Goal: Task Accomplishment & Management: Complete application form

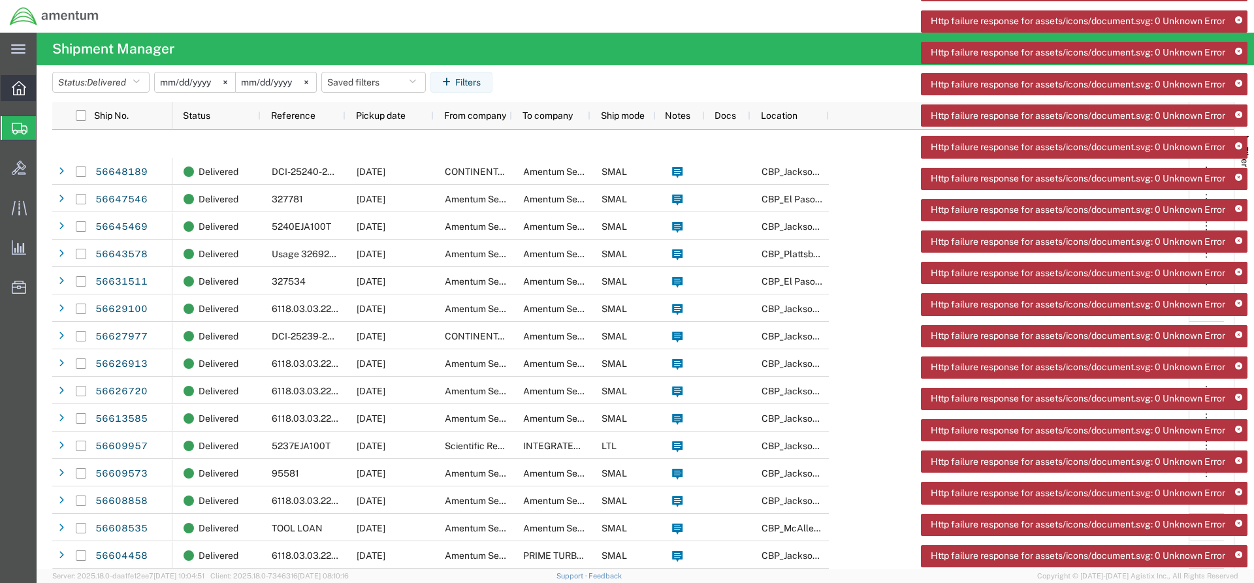
scroll to position [304, 0]
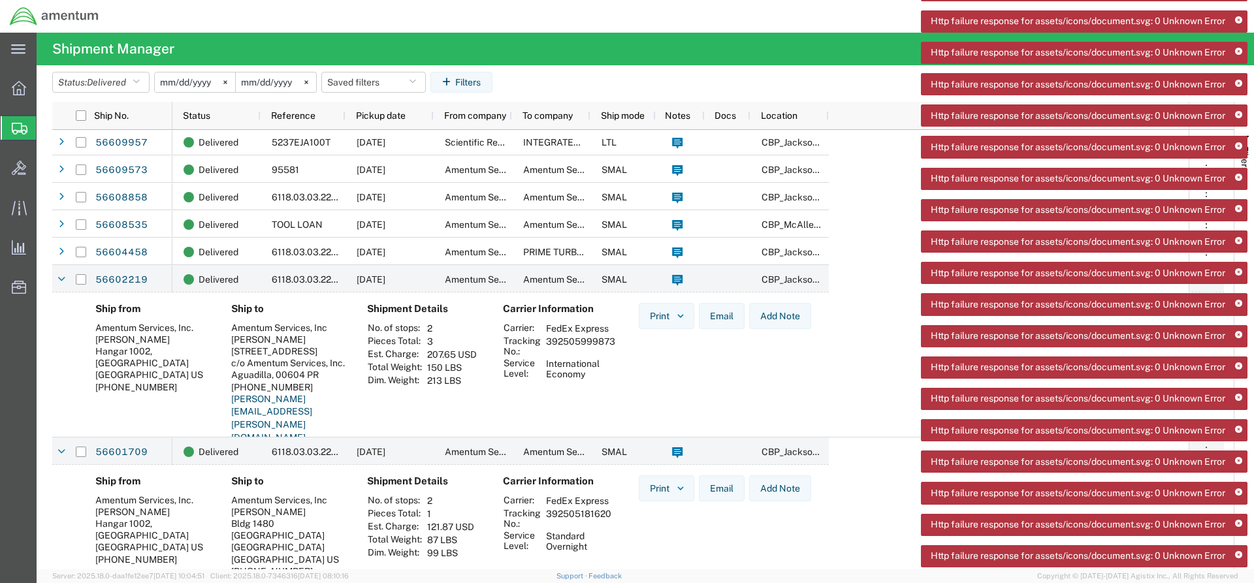
click at [0, 0] on span "Create Shipment" at bounding box center [0, 0] width 0 height 0
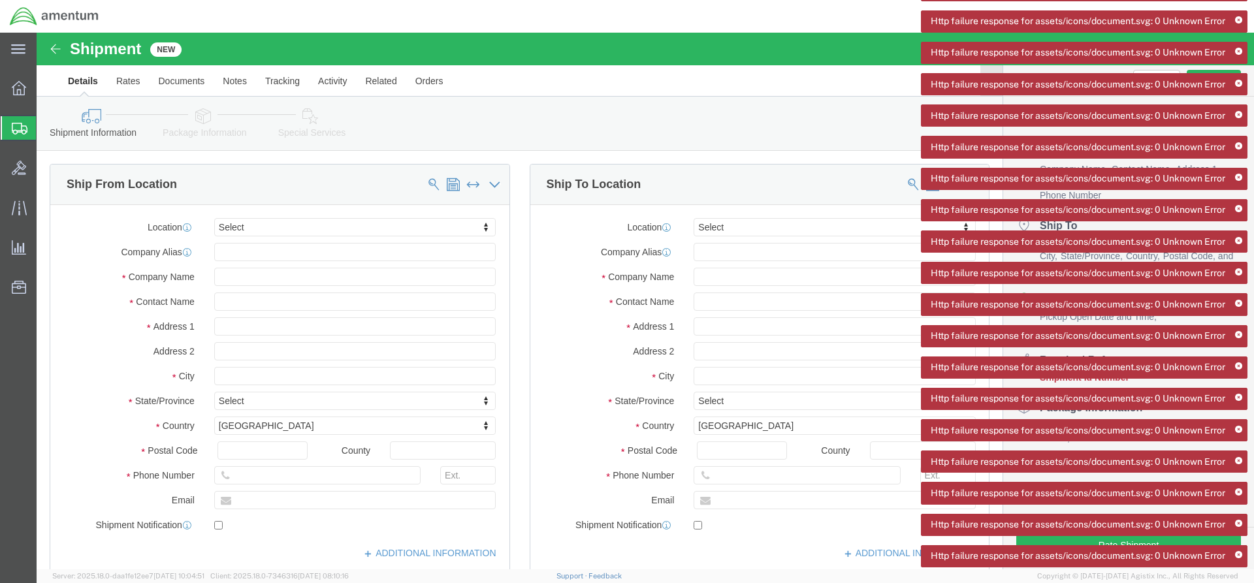
select select
click at [1237, 206] on icon at bounding box center [1238, 209] width 7 height 7
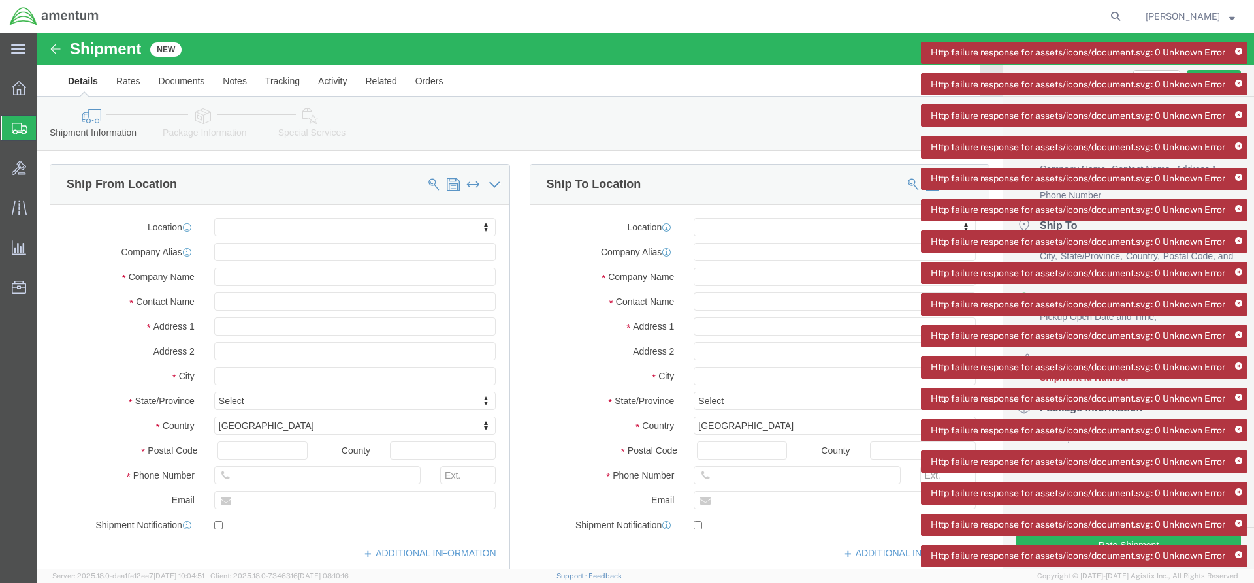
click at [1237, 206] on icon at bounding box center [1238, 209] width 7 height 7
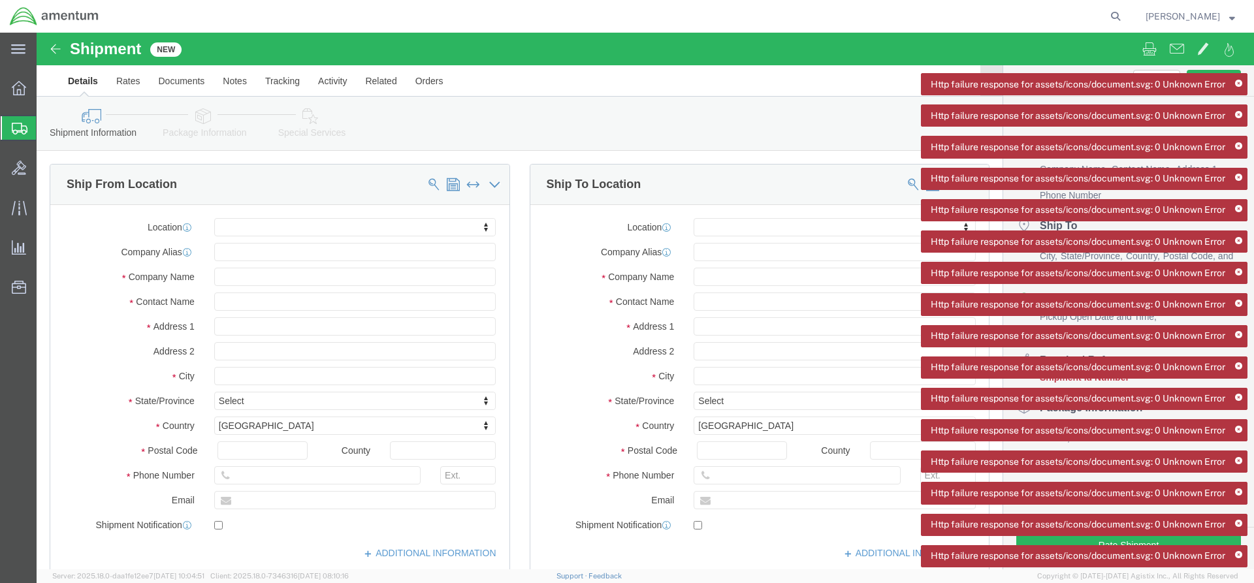
click at [1237, 206] on icon at bounding box center [1238, 209] width 7 height 7
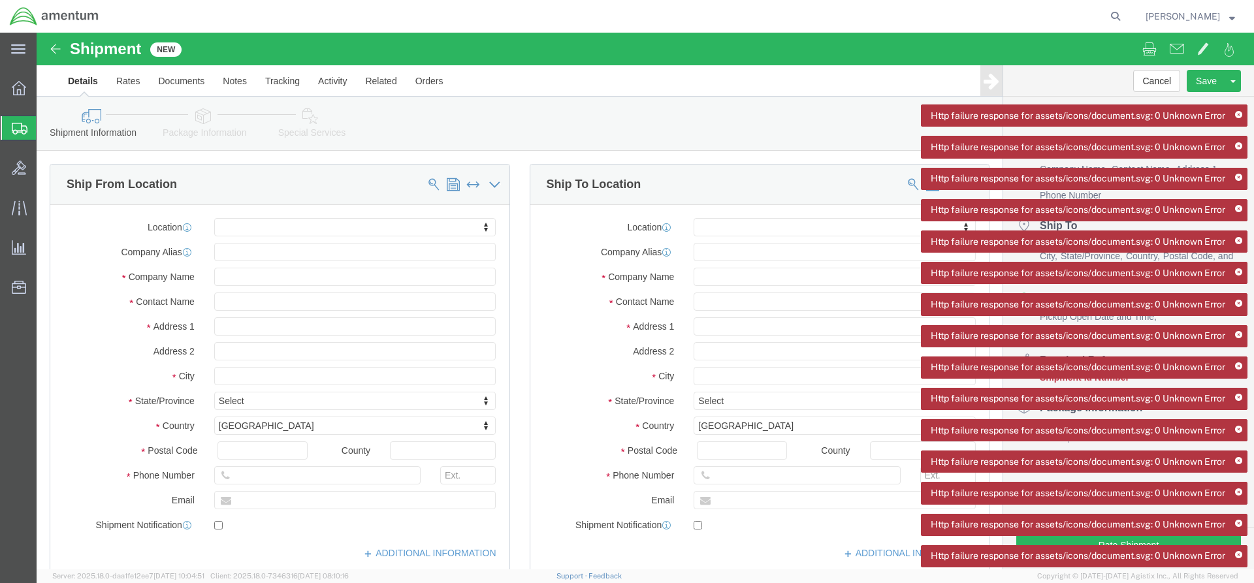
click at [1237, 206] on icon at bounding box center [1238, 209] width 7 height 7
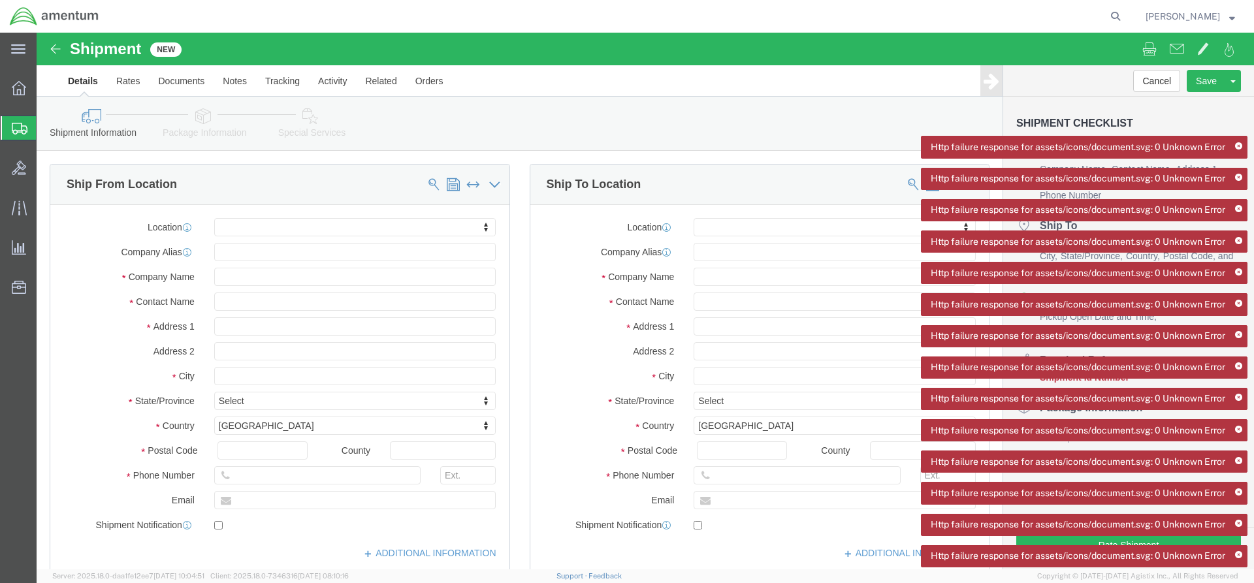
click at [1237, 206] on icon at bounding box center [1238, 209] width 7 height 7
click at [1237, 174] on icon at bounding box center [1238, 177] width 7 height 7
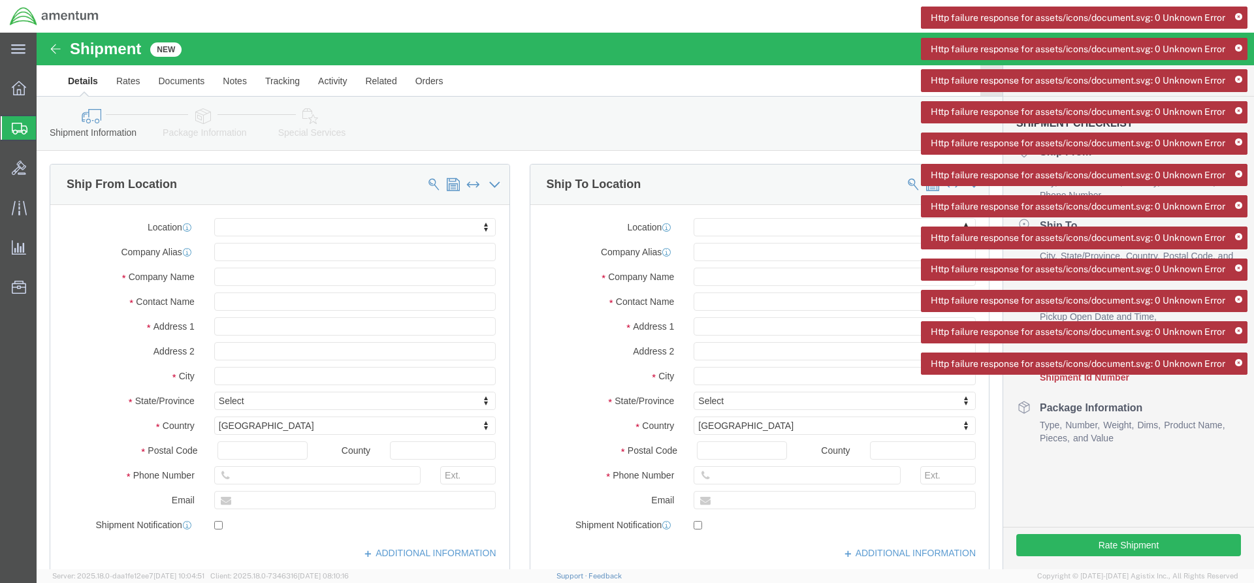
click at [1237, 44] on div "Http failure response for assets/icons/document.svg: 0 Unknown Error Http failu…" at bounding box center [1084, 195] width 326 height 377
click at [1238, 16] on icon at bounding box center [1238, 17] width 7 height 7
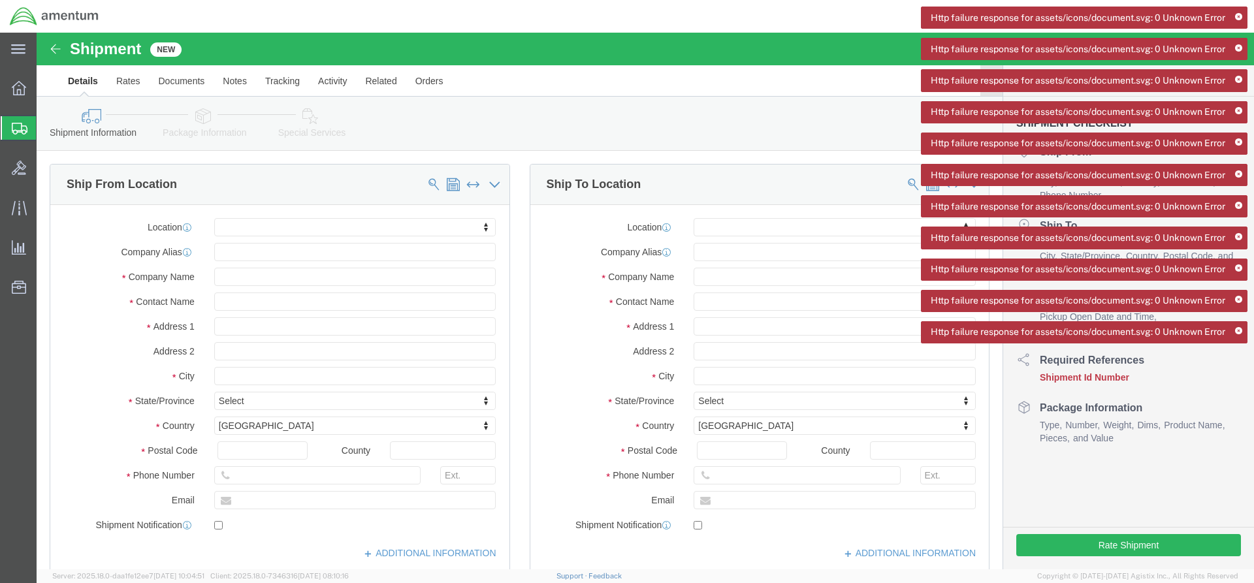
click at [1238, 16] on icon at bounding box center [1238, 17] width 7 height 7
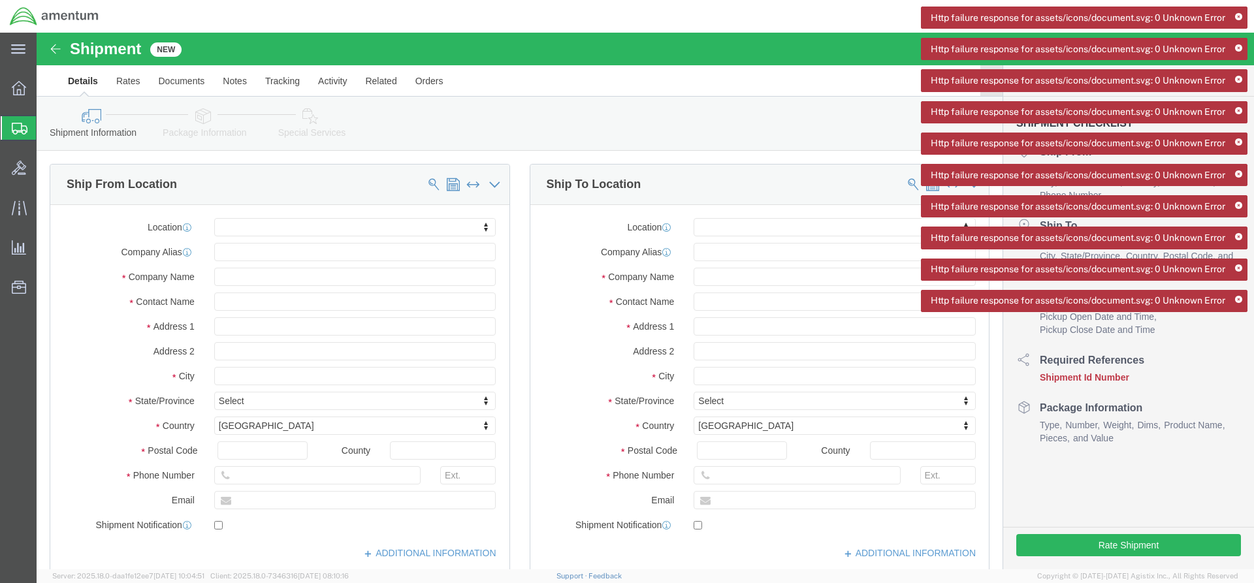
click at [1238, 16] on icon at bounding box center [1238, 17] width 7 height 7
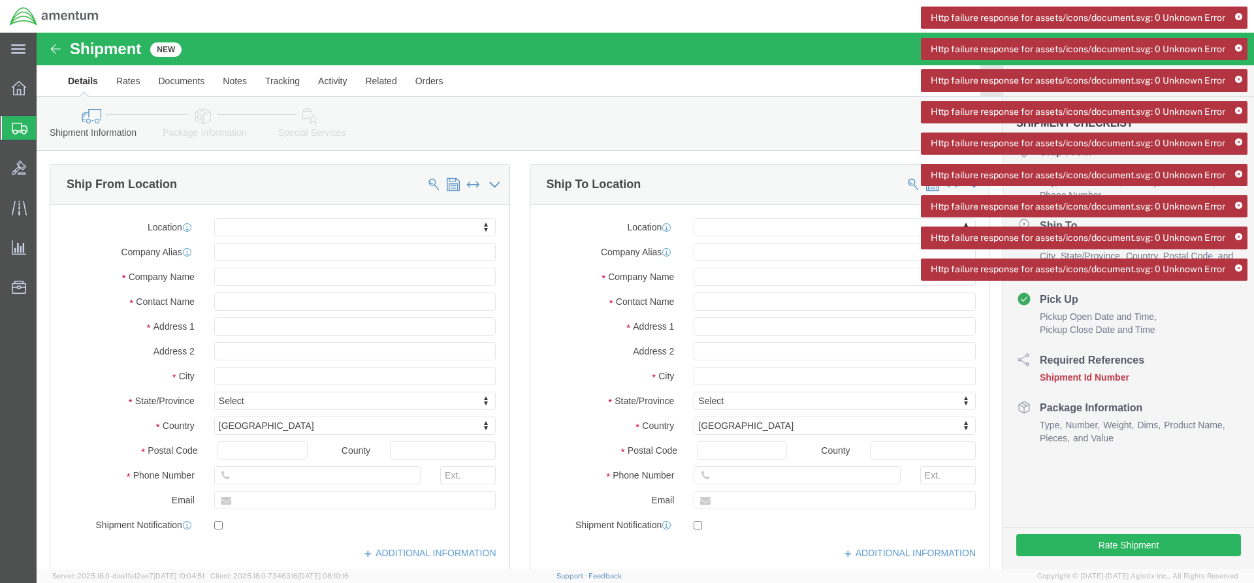
click at [1238, 16] on icon at bounding box center [1238, 17] width 7 height 7
click at [1238, 45] on icon at bounding box center [1238, 48] width 7 height 7
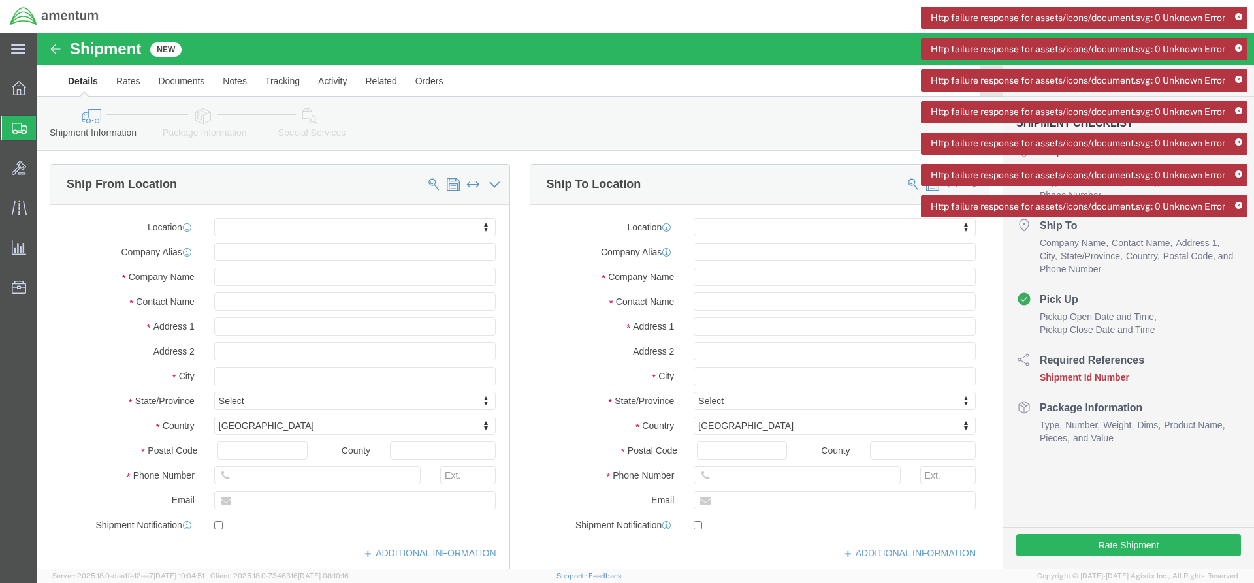
click at [1238, 16] on icon at bounding box center [1238, 17] width 7 height 7
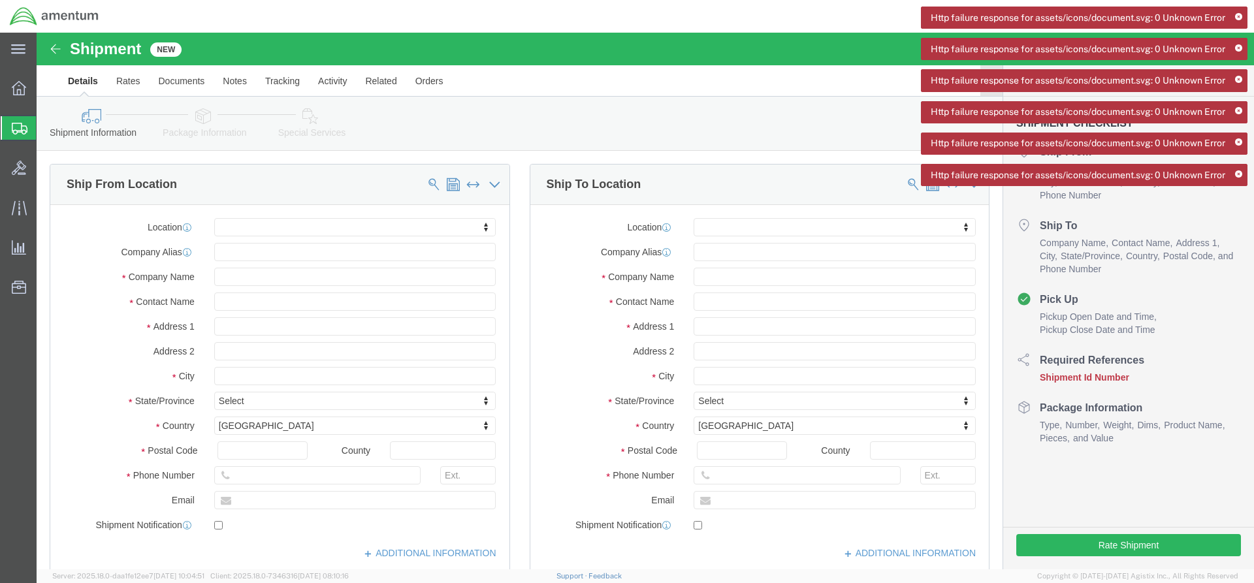
click at [1238, 16] on icon at bounding box center [1238, 17] width 7 height 7
click at [1238, 45] on icon at bounding box center [1238, 48] width 7 height 7
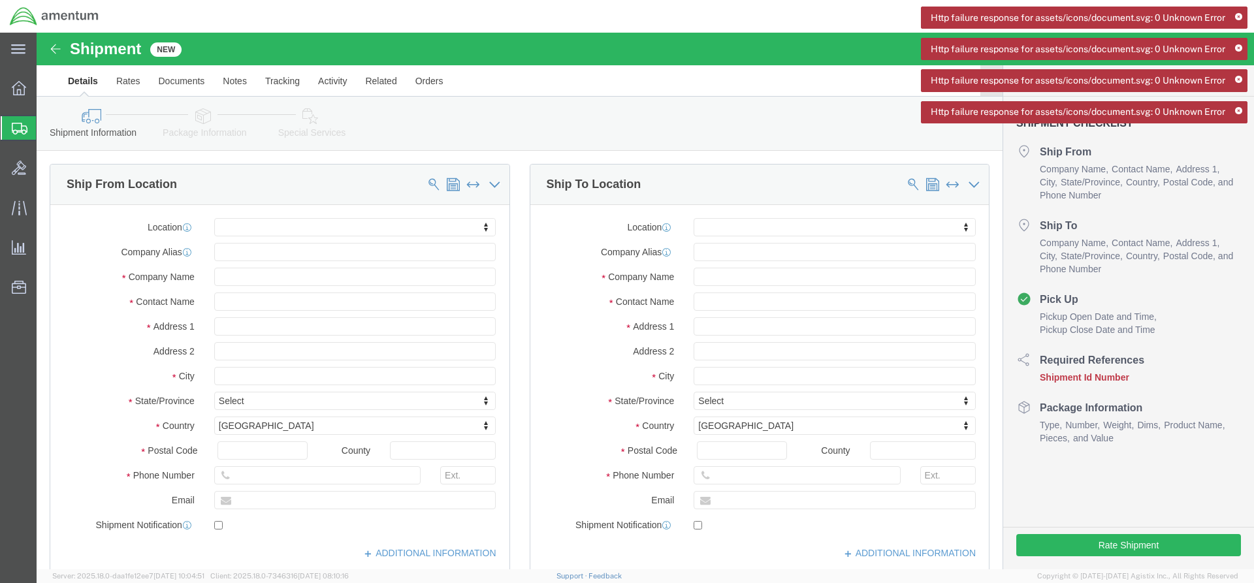
click at [1238, 16] on icon at bounding box center [1238, 17] width 7 height 7
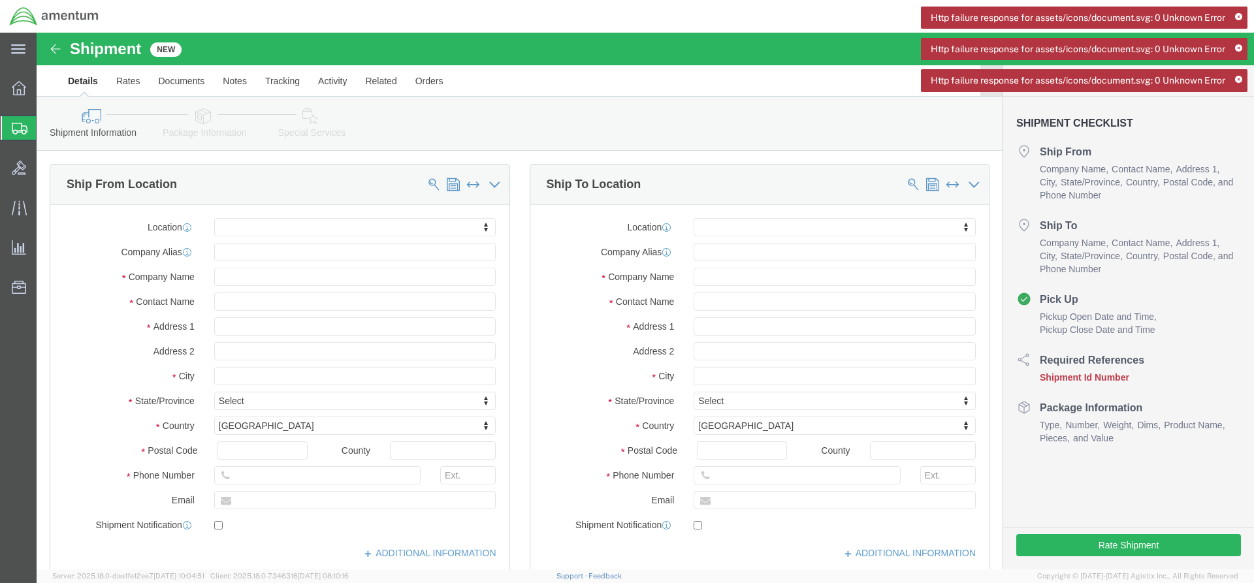
click at [1238, 16] on icon at bounding box center [1238, 17] width 7 height 7
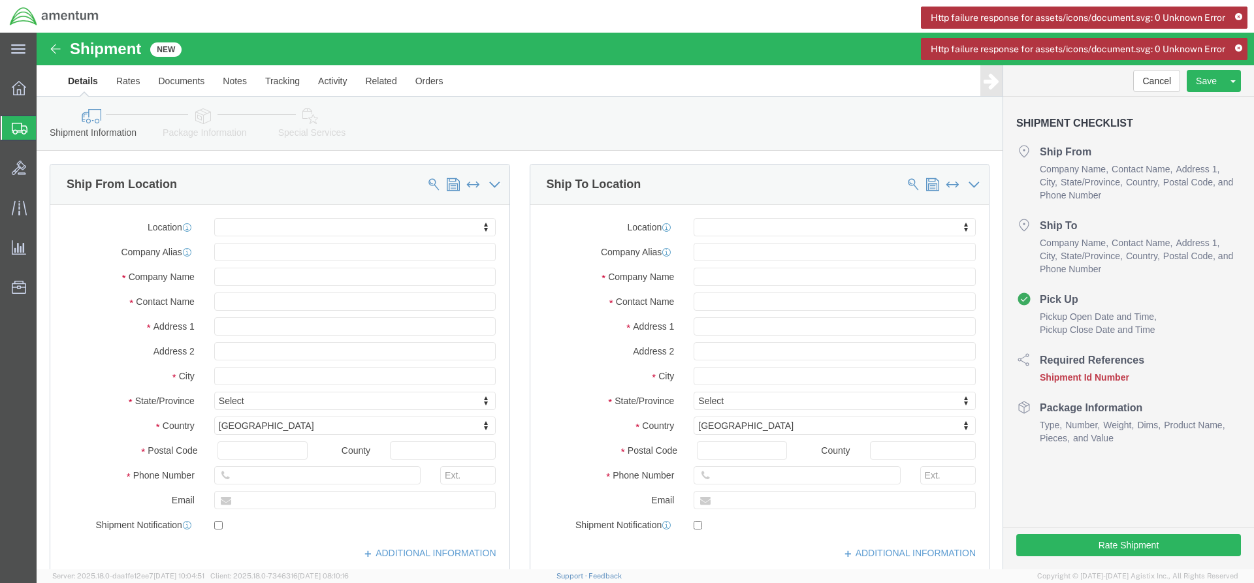
click at [1238, 16] on icon at bounding box center [1238, 17] width 7 height 7
click at [1238, 45] on icon at bounding box center [1238, 48] width 7 height 7
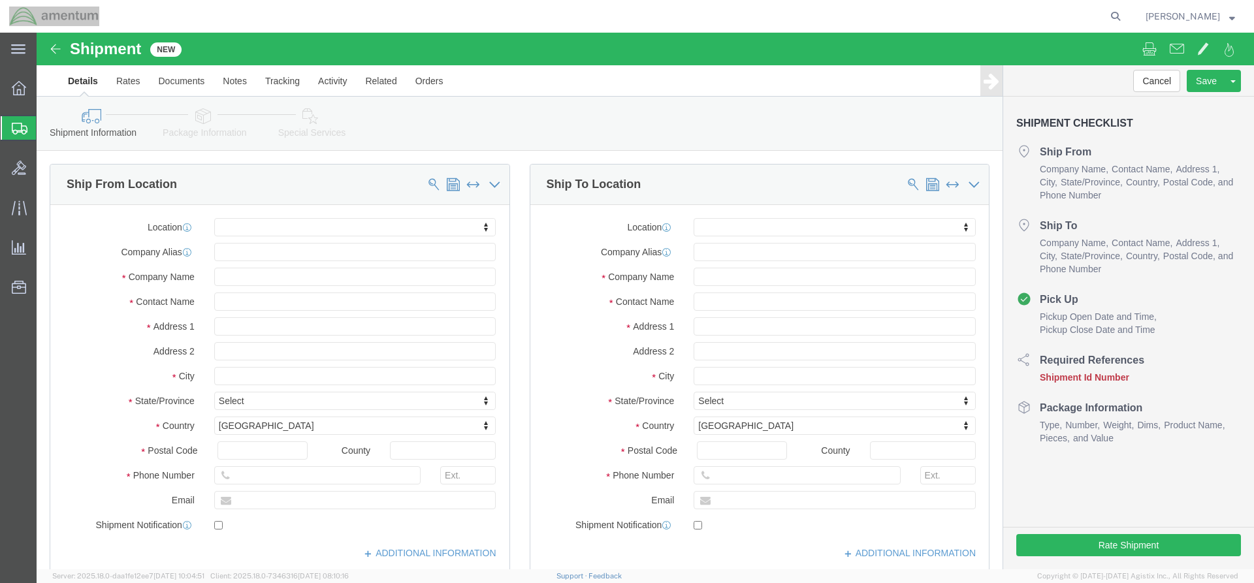
click div "Location My Profile Location [PHONE_NUMBER] [PHONE_NUMBER] [PHONE_NUMBER] [PHON…"
type input "EJA"
select select "49930"
select select "FL"
click input "text"
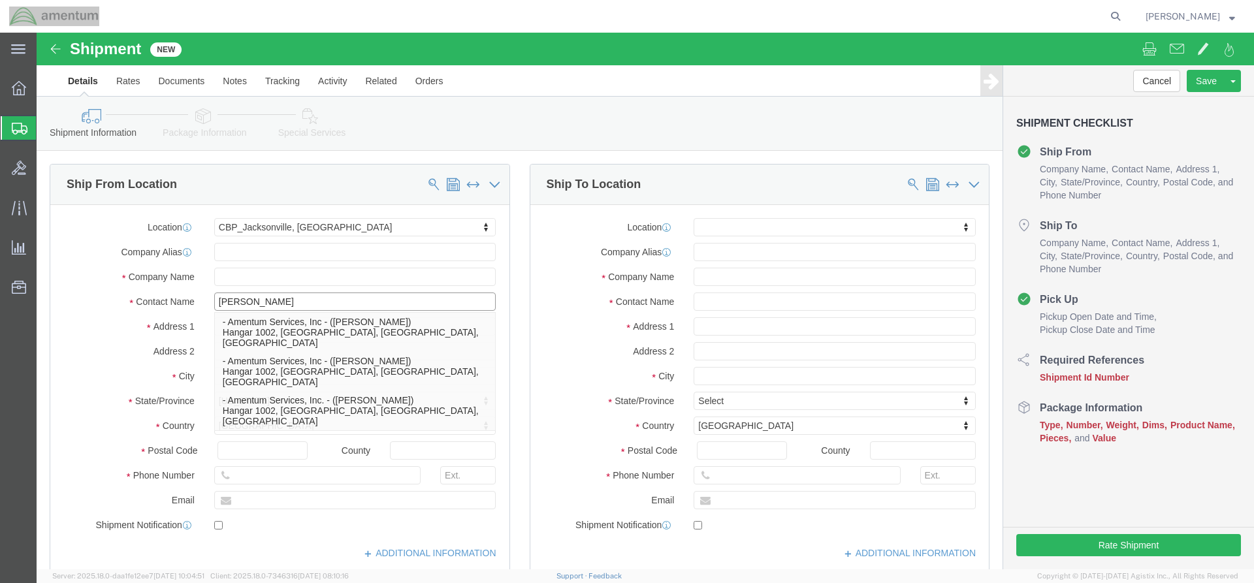
type input "[PERSON_NAME]"
click label "Address 1"
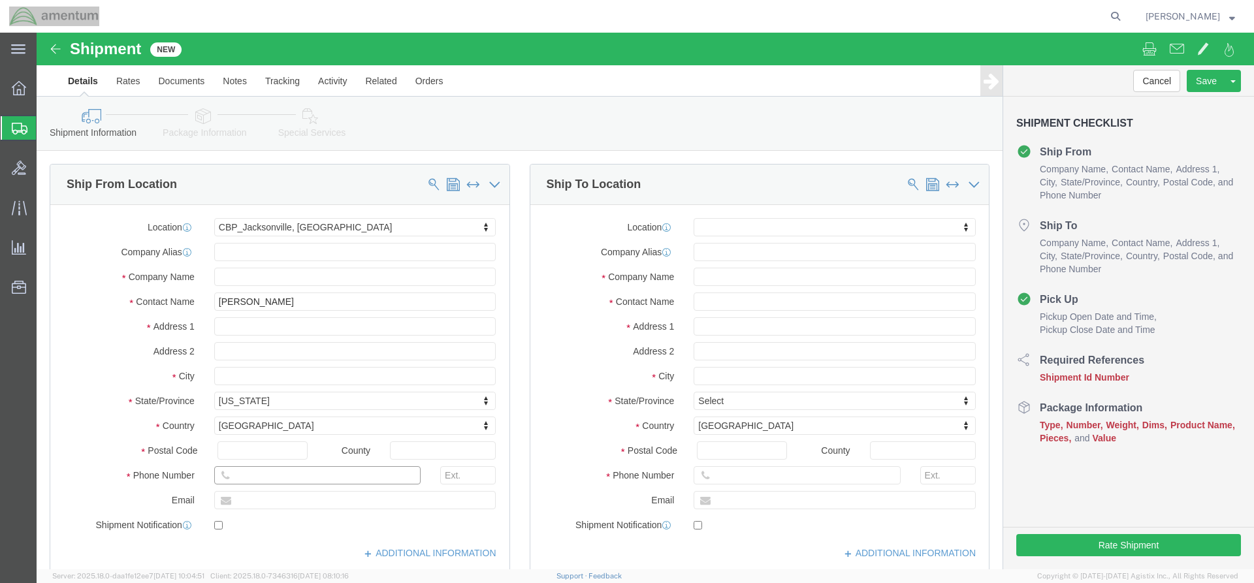
click input "text"
type input "[PHONE_NUMBER]"
click input "text"
type input "c"
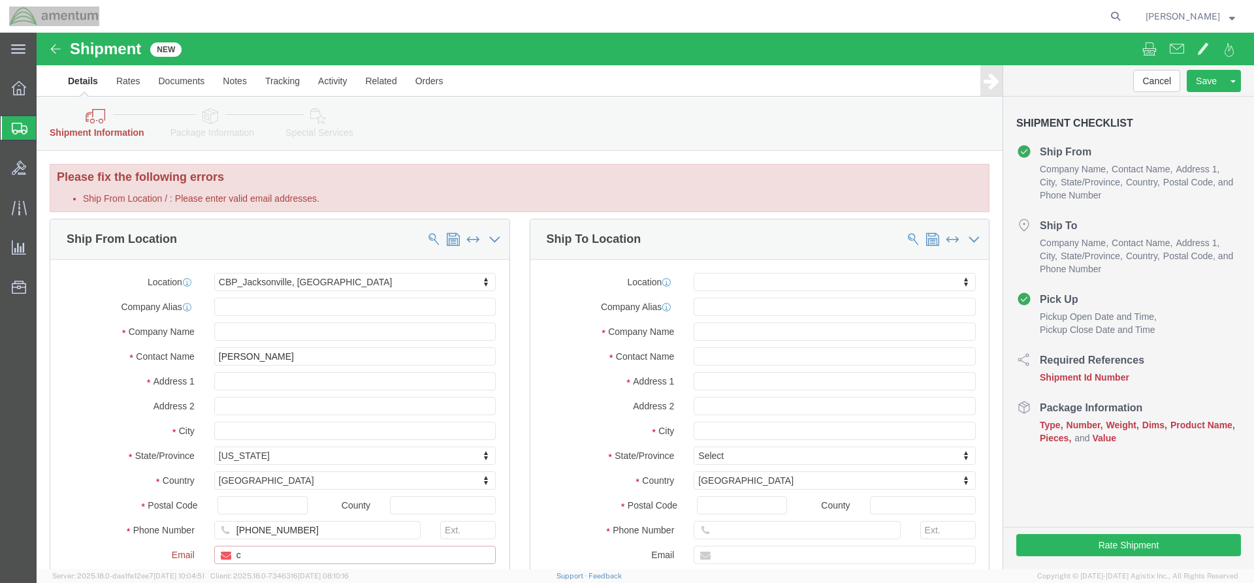
click input "c"
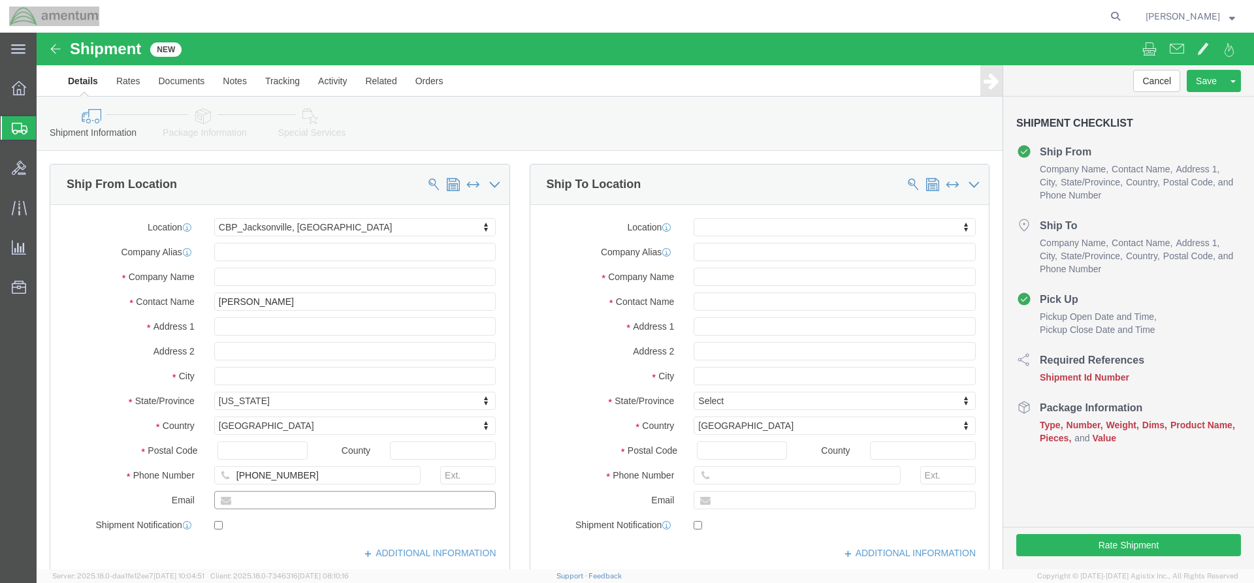
paste input "[DOMAIN_NAME][EMAIL_ADDRESS][PERSON_NAME][DOMAIN_NAME]"
type input "[DOMAIN_NAME][EMAIL_ADDRESS][PERSON_NAME][DOMAIN_NAME]"
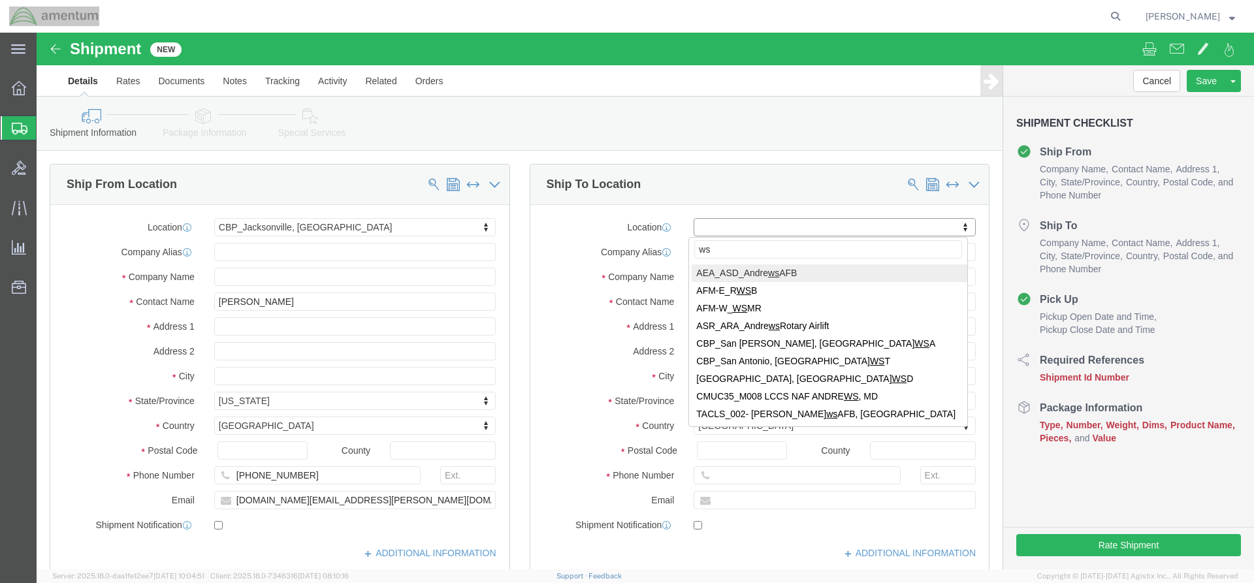
type input "wsd"
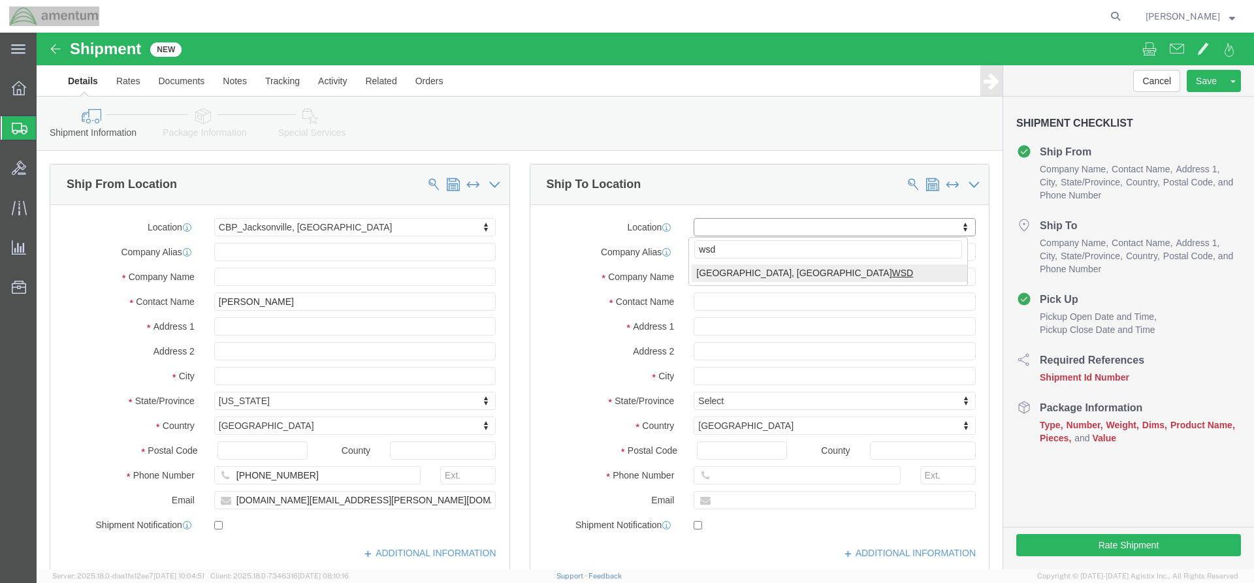
select select "49946"
select select "CA"
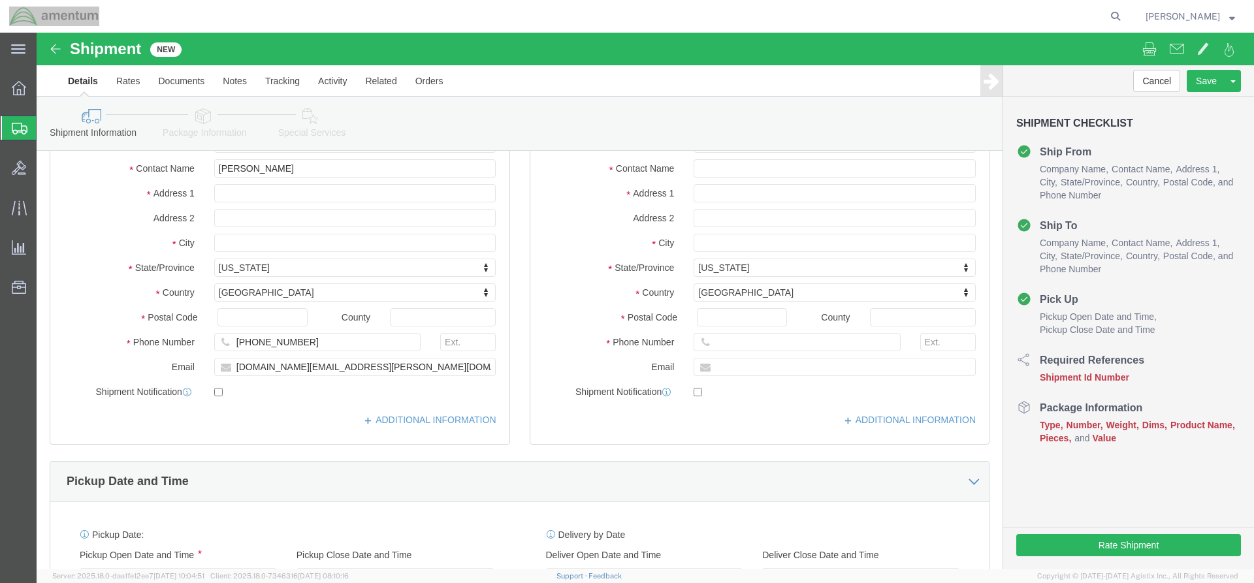
scroll to position [326, 0]
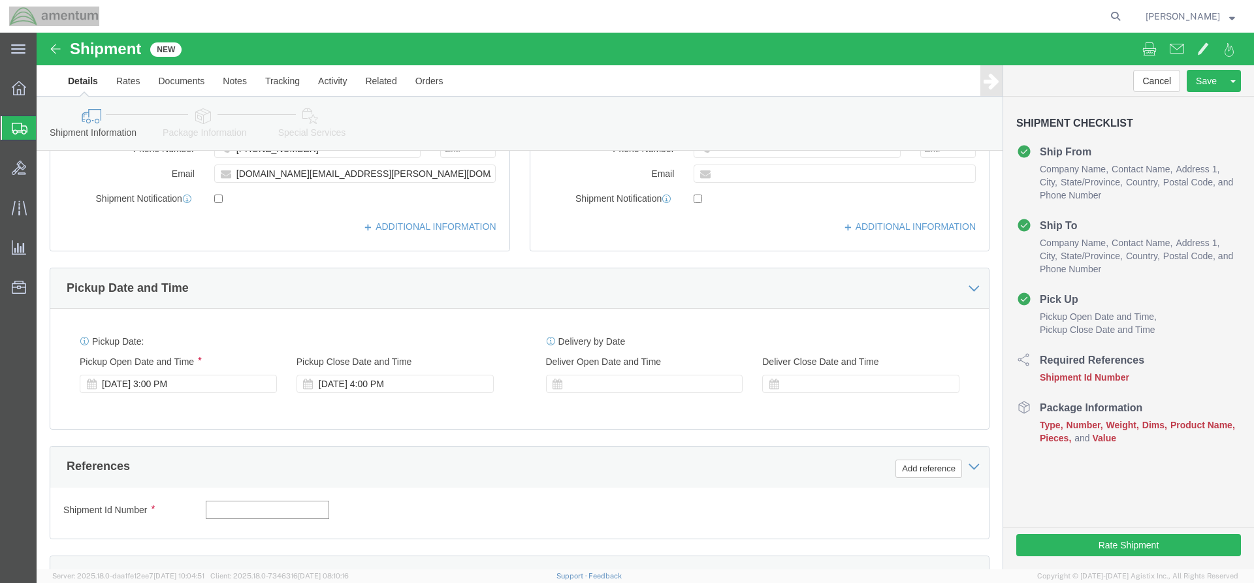
click input "text"
type input "6118.03.03.2219.000.EJA.0000"
click button "Add reference"
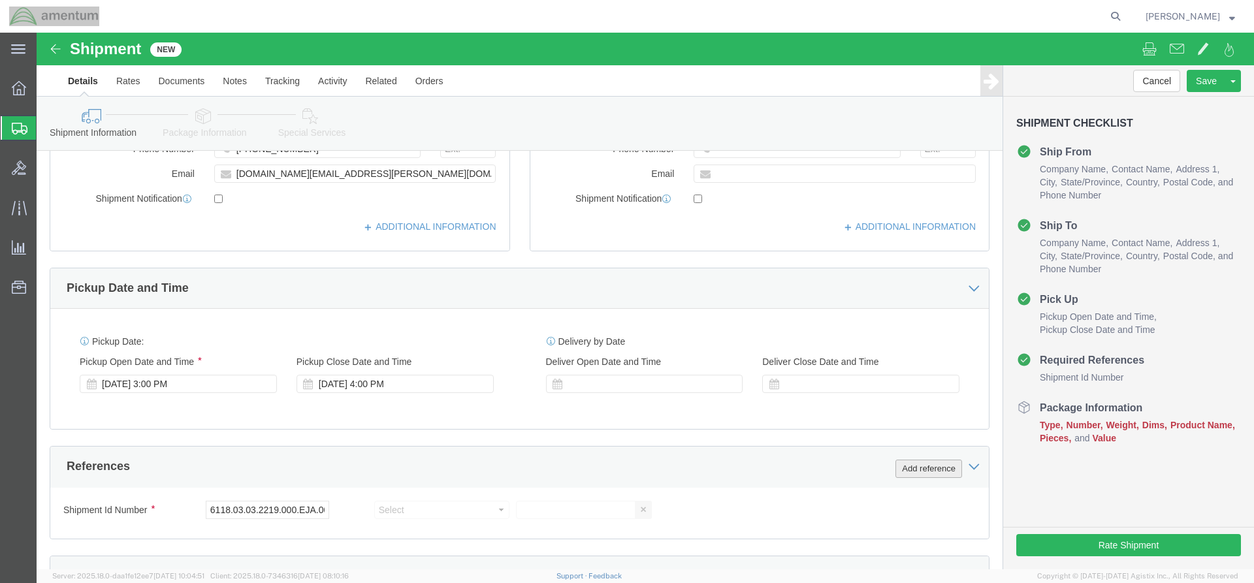
click button "Add reference"
click select "Select Account Type Activity ID Airline Appointment Number ASN Batch Request # …"
select select "DEPT"
click select "Select Account Type Activity ID Airline Appointment Number ASN Batch Request # …"
click input "text"
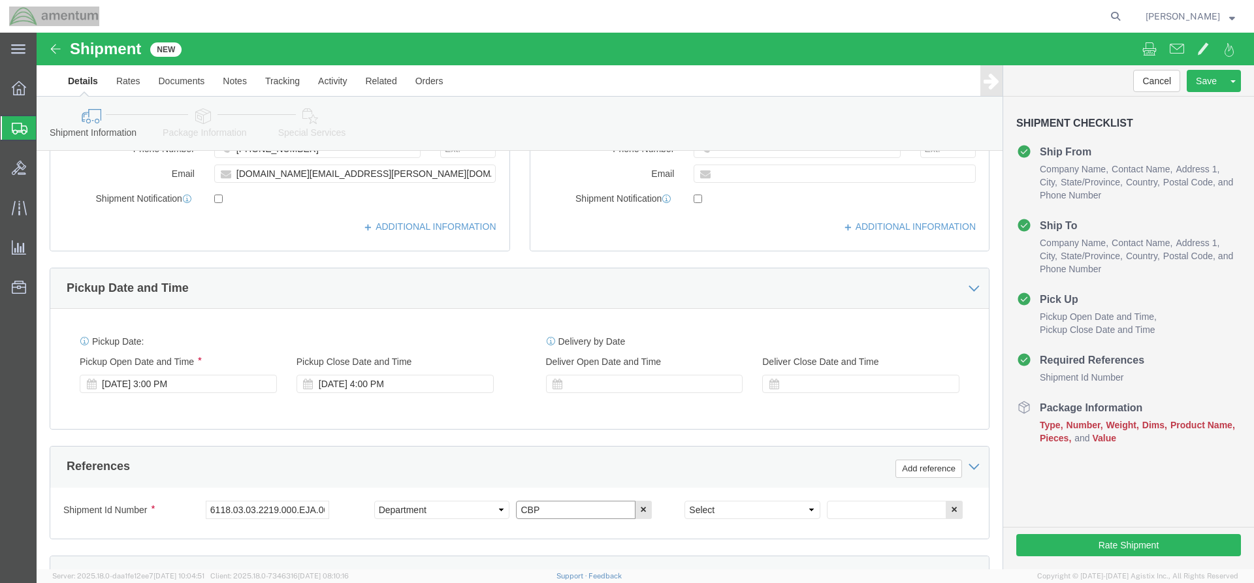
type input "CBP"
click select "Select Account Type Activity ID Airline Appointment Number ASN Batch Request # …"
select select "CUSTREF"
click select "Select Account Type Activity ID Airline Appointment Number ASN Batch Request # …"
click input "text"
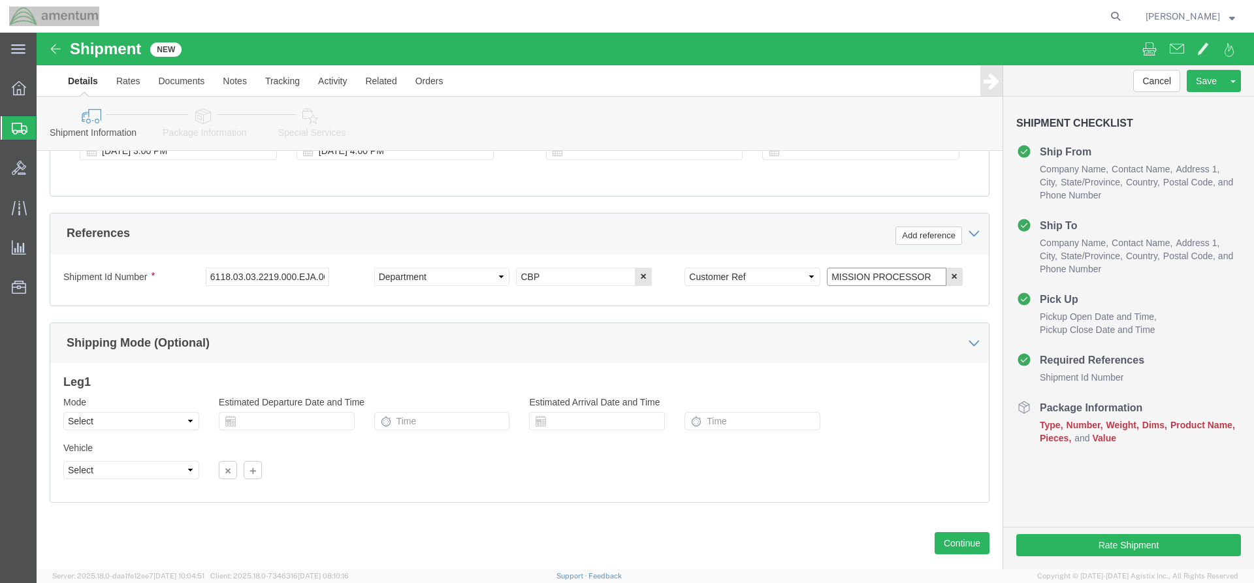
scroll to position [584, 0]
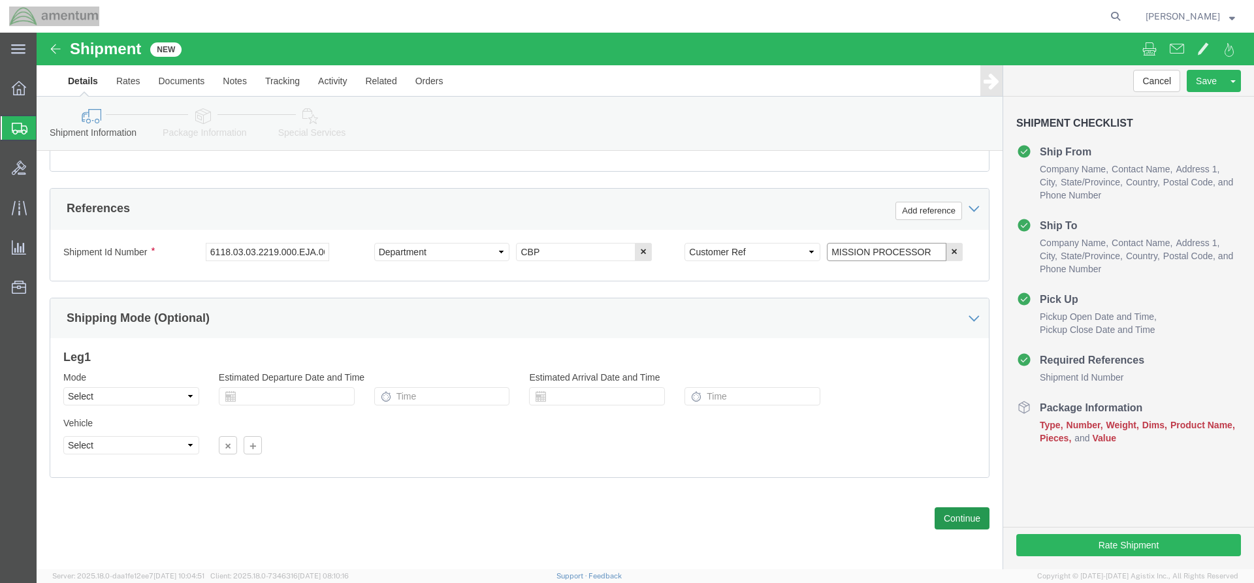
type input "MISSION PROCESSOR"
click button "Continue"
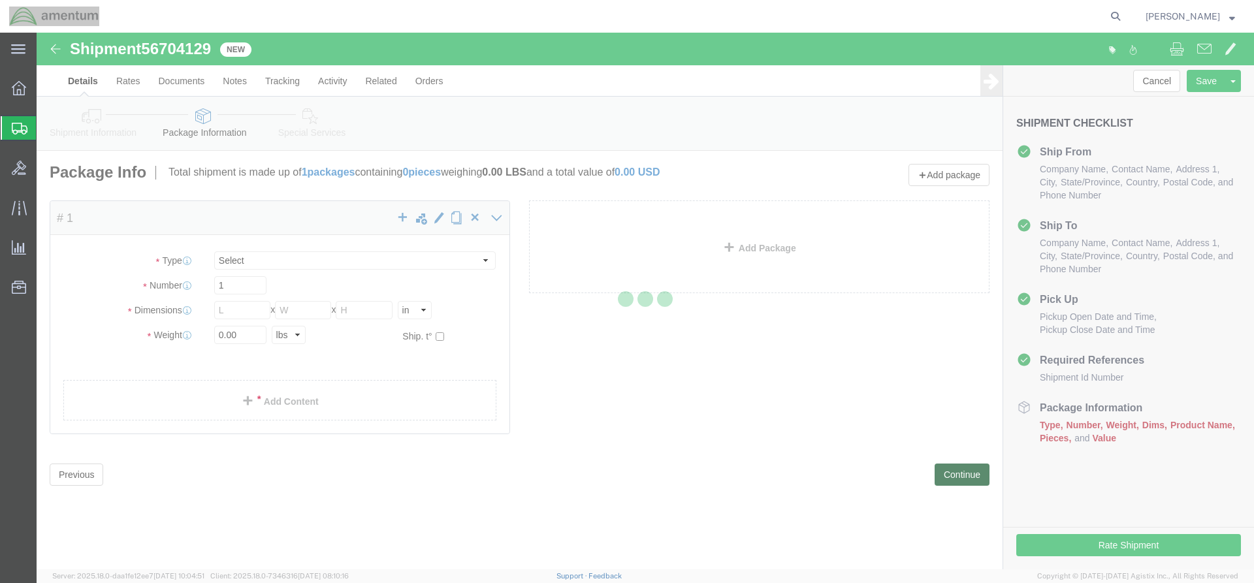
select select "CBOX"
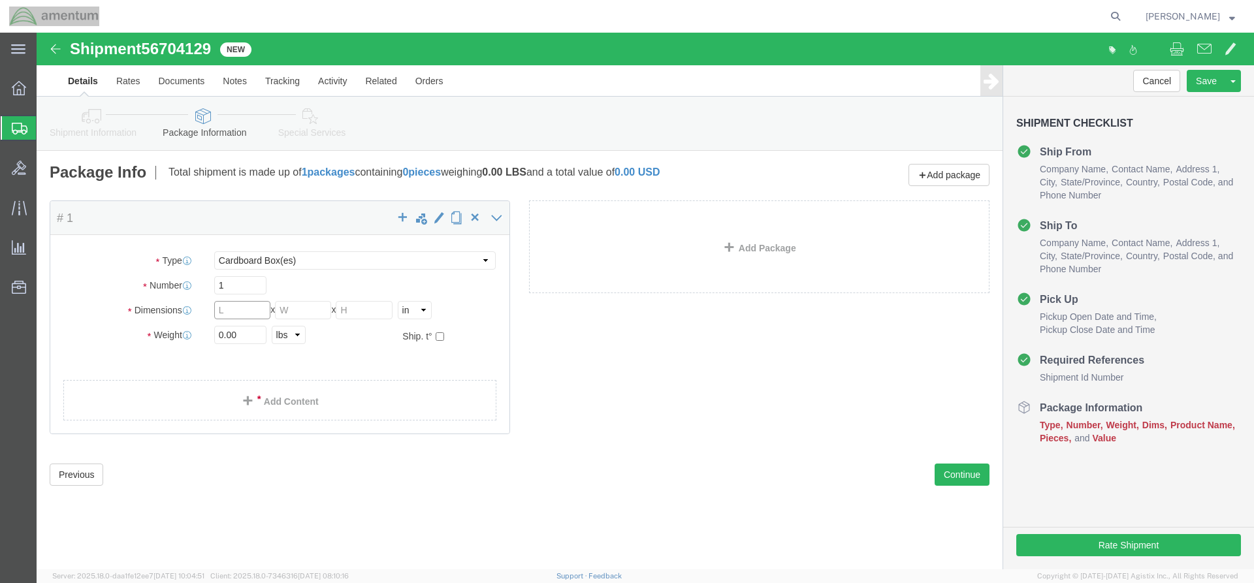
click input "text"
type input "33"
type input "29"
type input "17"
click input "0.00"
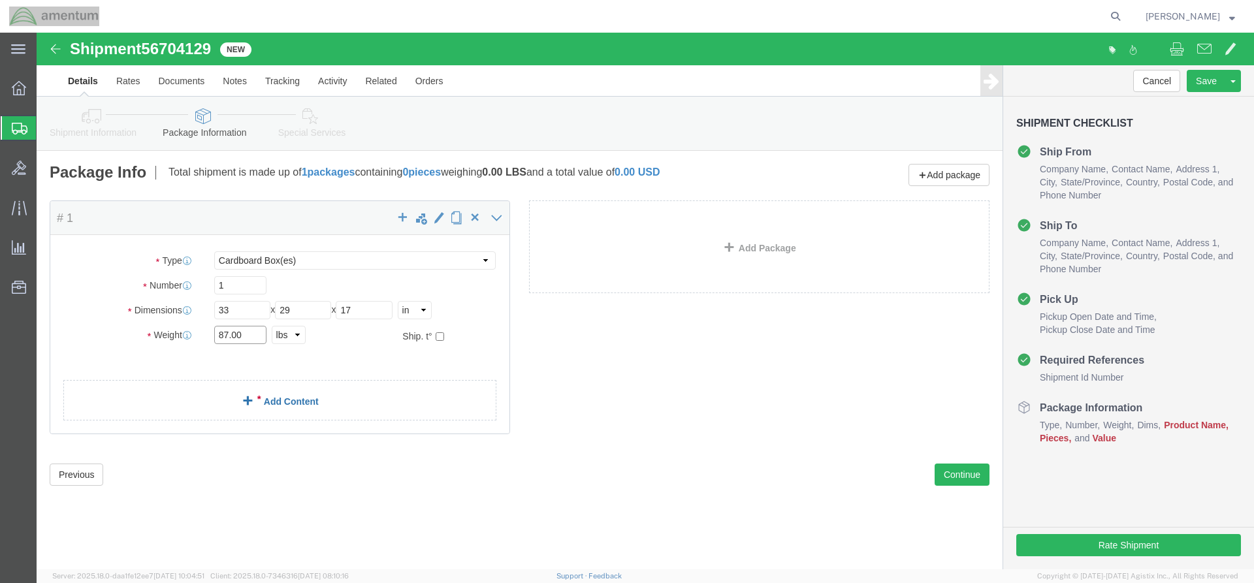
type input "87.00"
click link "Add Content"
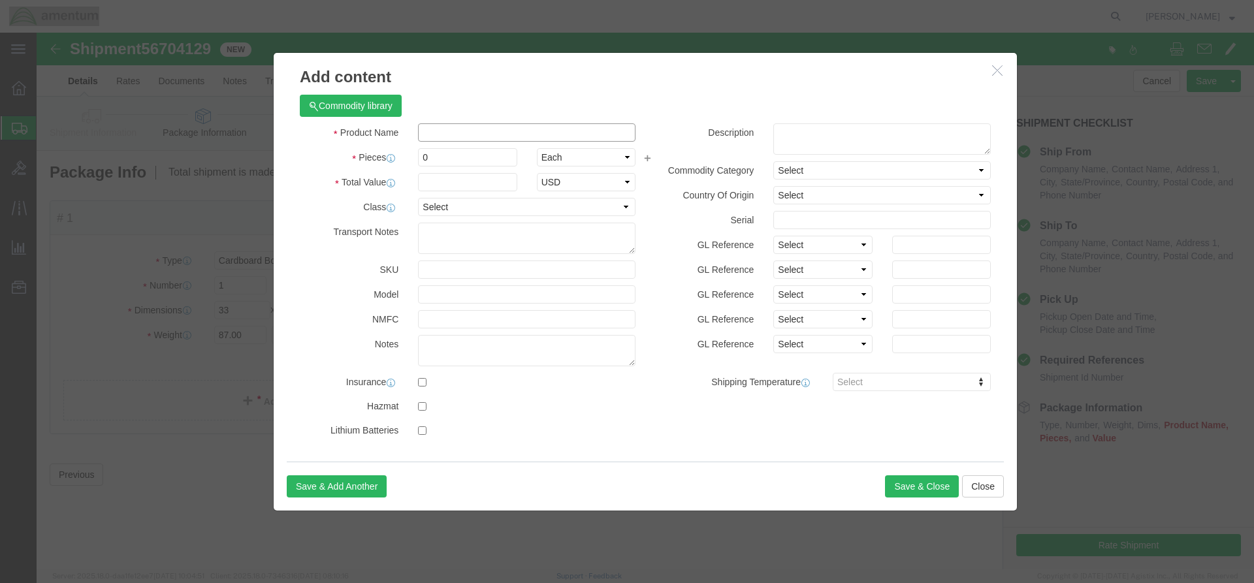
click input "text"
type input "MISSION PROCESSOR"
click input "0"
type input "1"
click input "text"
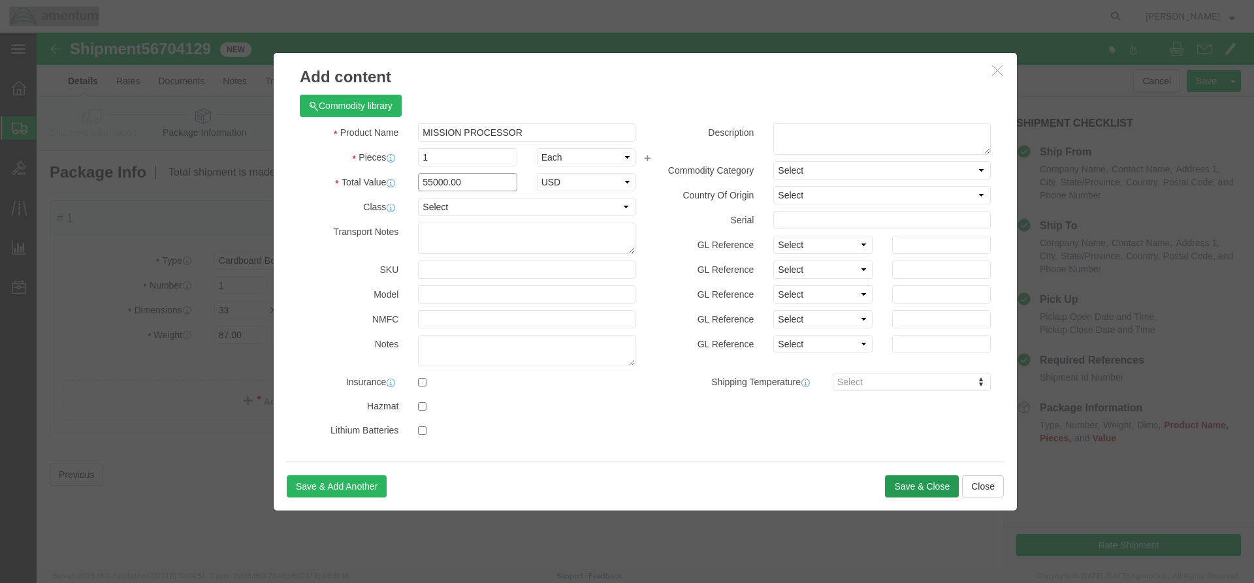
type input "55000.00"
click button "Save & Close"
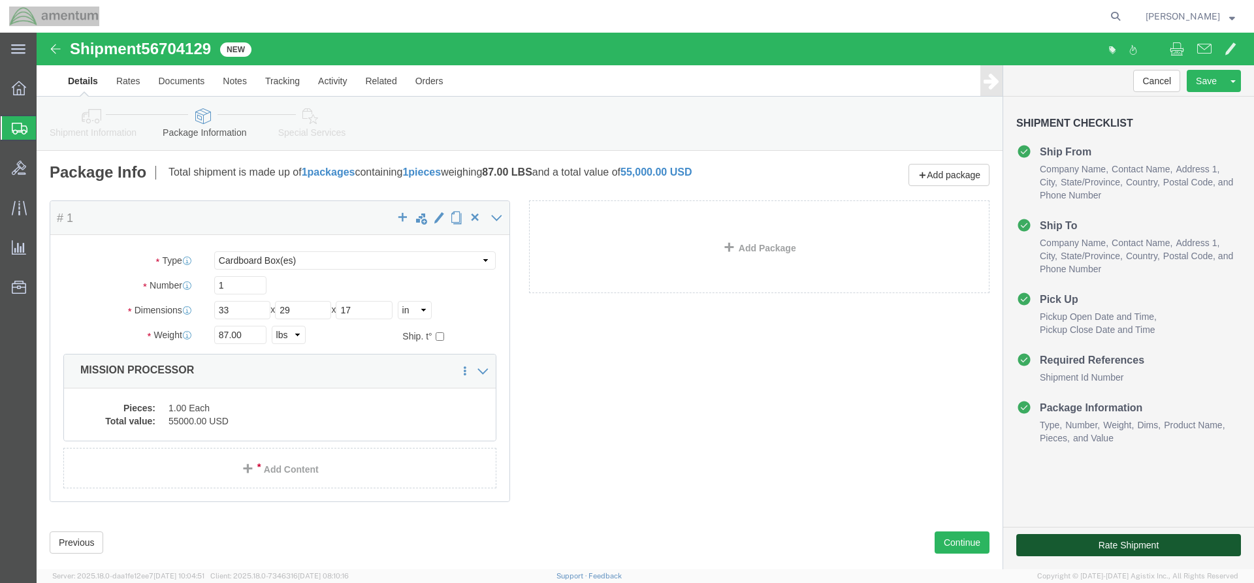
click button "Rate Shipment"
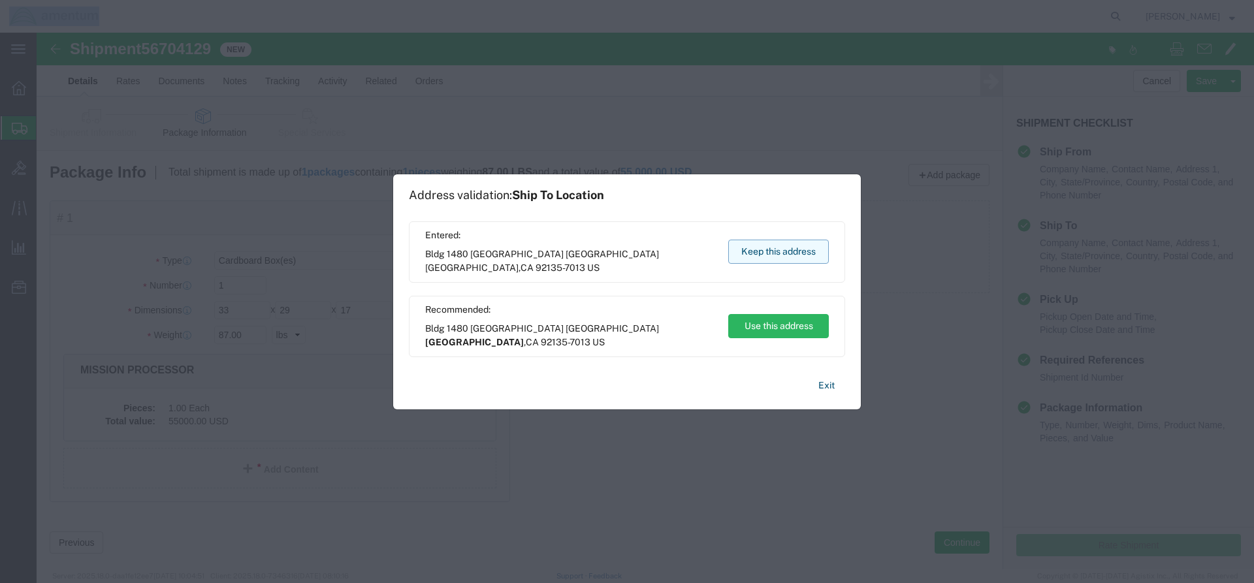
click at [753, 253] on button "Keep this address" at bounding box center [778, 252] width 101 height 24
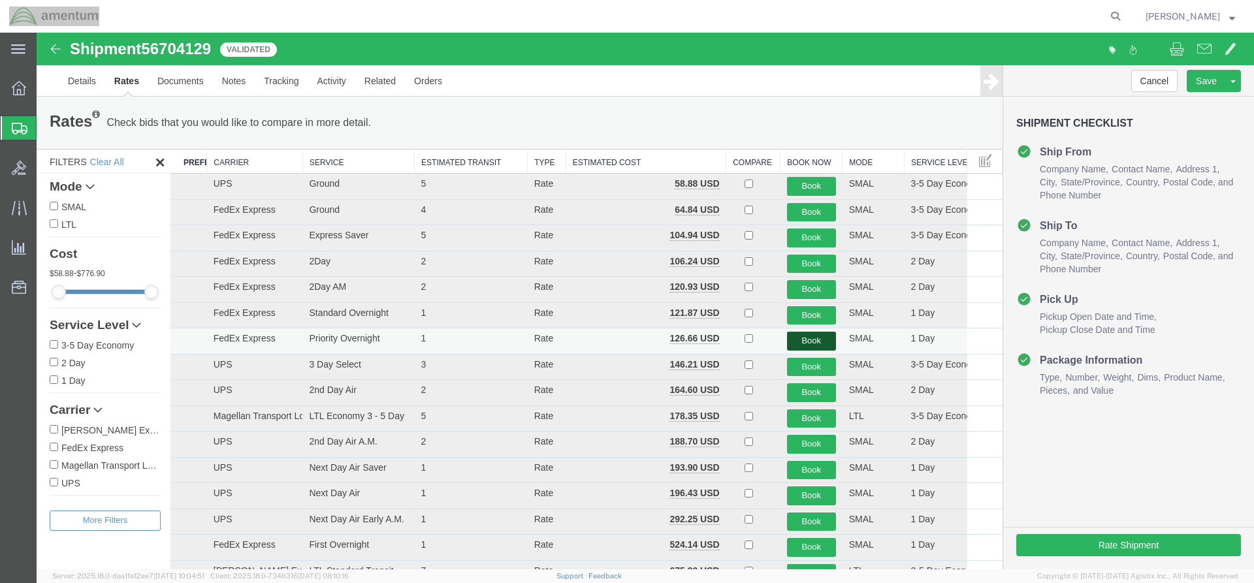
click at [817, 341] on button "Book" at bounding box center [811, 341] width 49 height 19
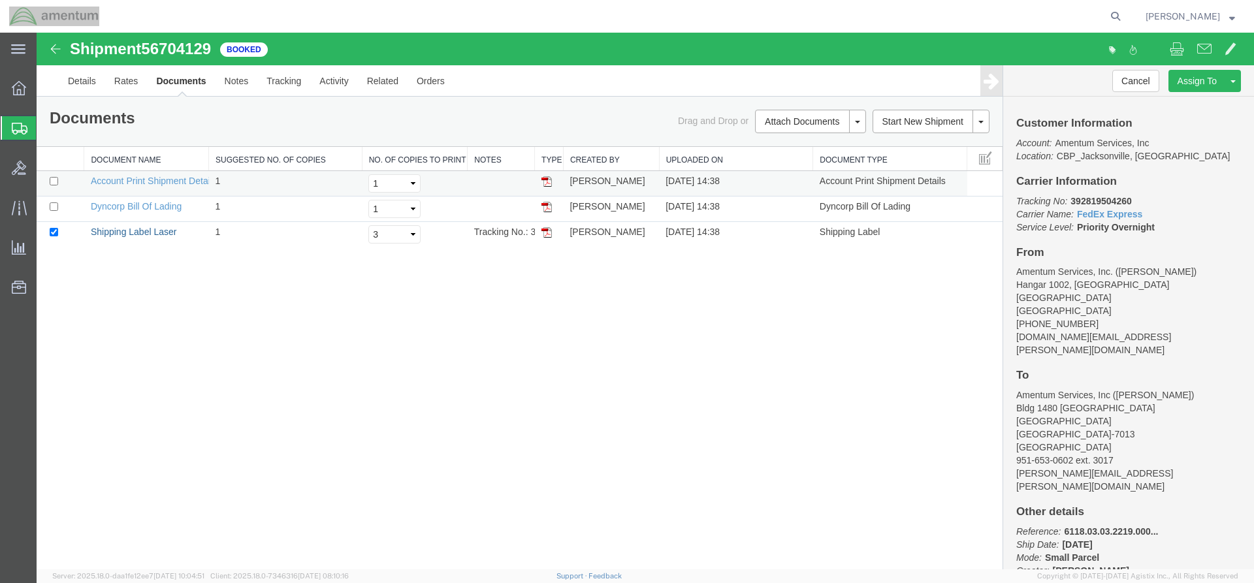
drag, startPoint x: 170, startPoint y: 232, endPoint x: 655, endPoint y: 172, distance: 488.8
click at [169, 232] on link "Shipping Label Laser" at bounding box center [134, 232] width 86 height 10
click at [1092, 200] on b "392819504260" at bounding box center [1100, 201] width 61 height 10
copy b "392819504260"
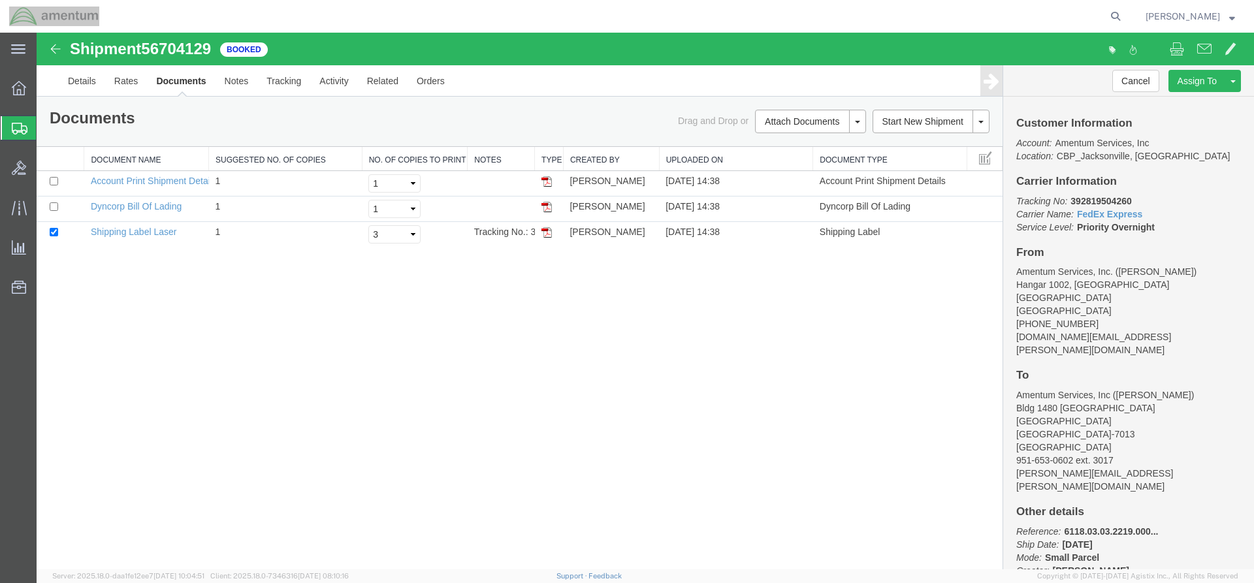
click at [458, 388] on div "Shipment 56704129 3 of 3 Booked Details Rates Documents Notes Tracking Activity…" at bounding box center [645, 301] width 1217 height 537
